Goal: Navigation & Orientation: Go to known website

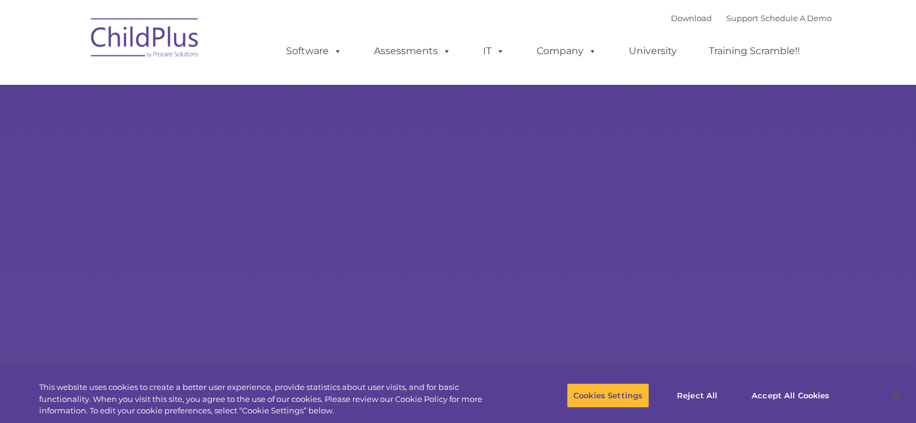
select select "MEDIUM"
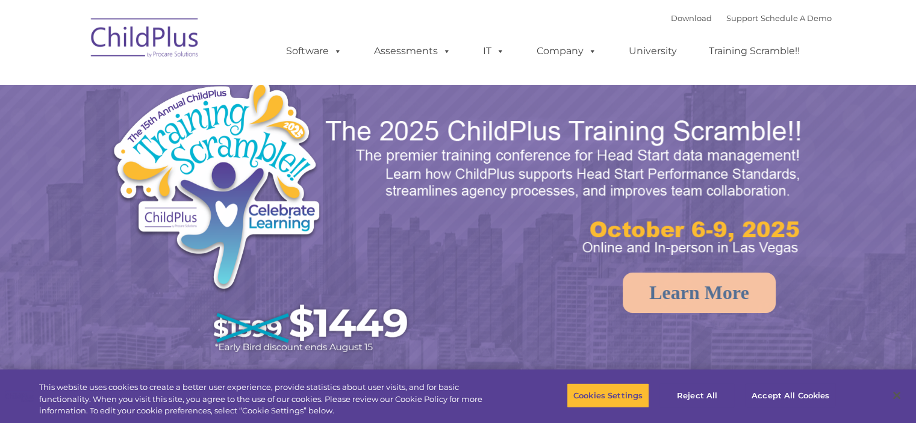
select select "MEDIUM"
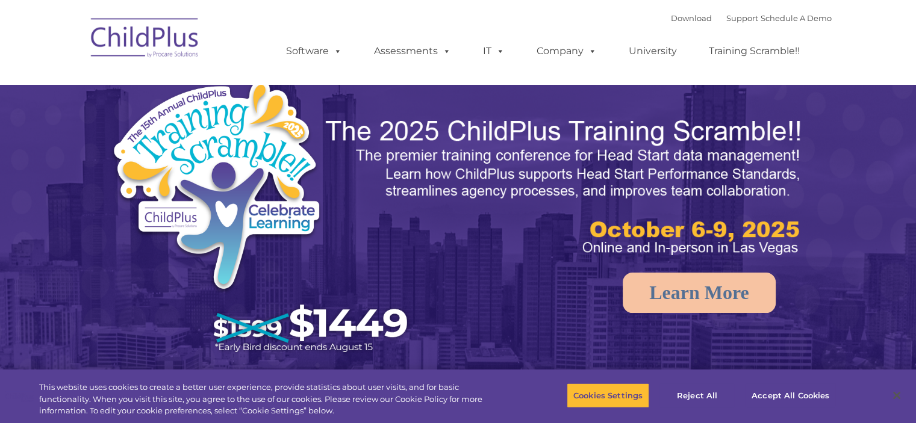
click at [134, 37] on img at bounding box center [145, 40] width 120 height 60
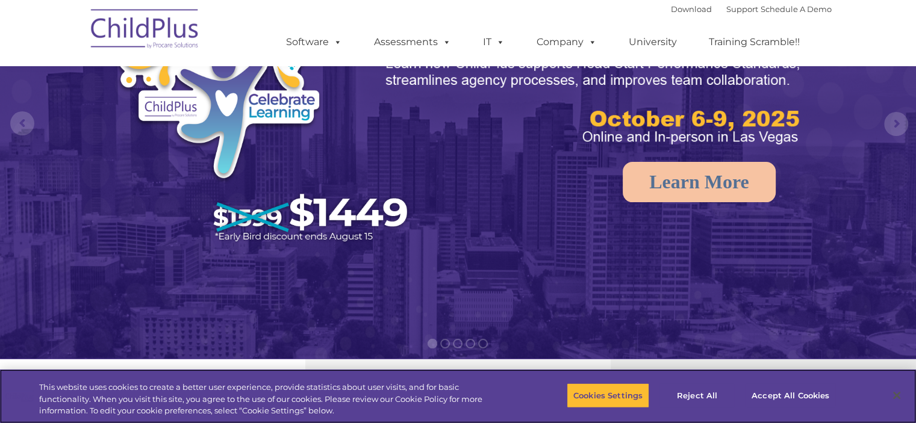
scroll to position [200, 0]
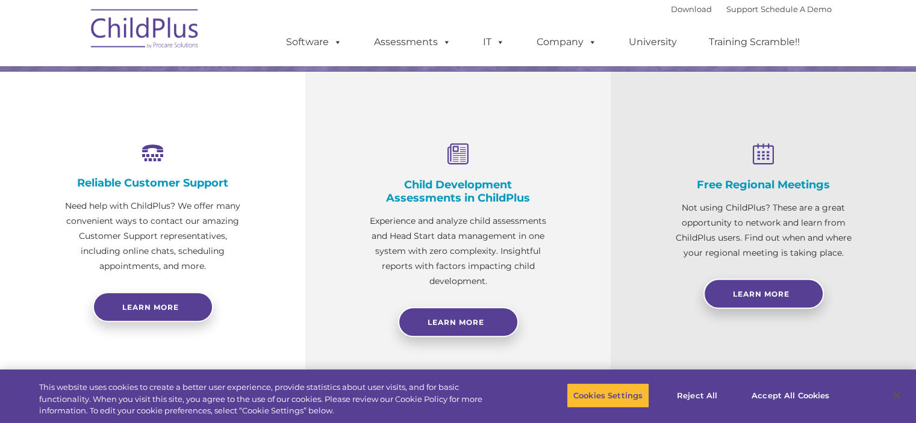
select select "MEDIUM"
